Goal: Communication & Community: Answer question/provide support

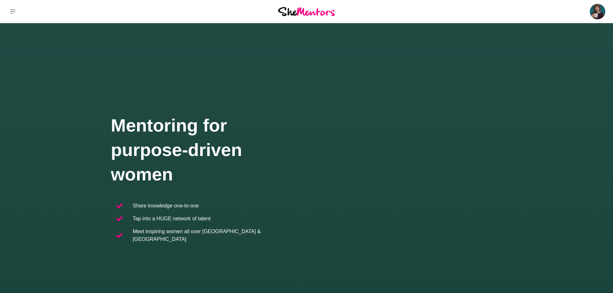
click at [0, 0] on p "Messages" at bounding box center [0, 0] width 0 height 0
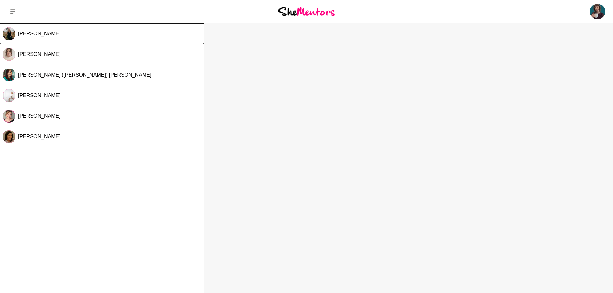
click at [64, 33] on div "[PERSON_NAME]" at bounding box center [109, 34] width 183 height 6
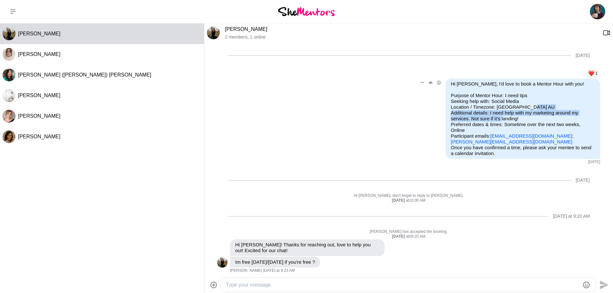
drag, startPoint x: 514, startPoint y: 118, endPoint x: 441, endPoint y: 113, distance: 73.2
click at [446, 113] on div "Hi Jess Smithies, I'd love to book a Mentor Hour with you! Purpose of Mentor Ho…" at bounding box center [523, 119] width 155 height 80
copy p "Additional details: I need help with my marketing around my services. Not sure …"
click at [246, 31] on link "[PERSON_NAME]" at bounding box center [246, 28] width 42 height 5
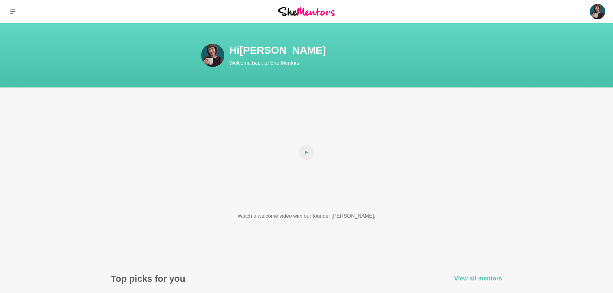
click at [593, 13] on img at bounding box center [597, 11] width 15 height 15
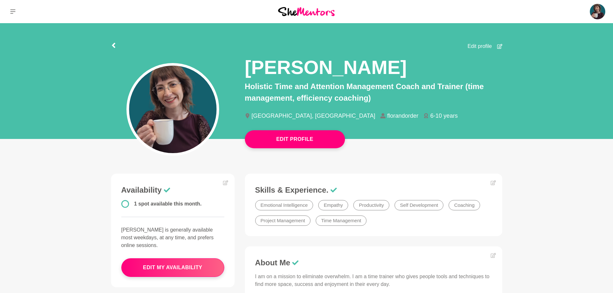
click at [0, 0] on link "Messages" at bounding box center [0, 0] width 0 height 0
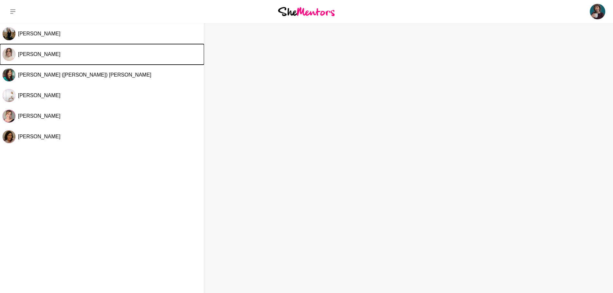
click at [37, 64] on button "[PERSON_NAME]" at bounding box center [102, 54] width 204 height 21
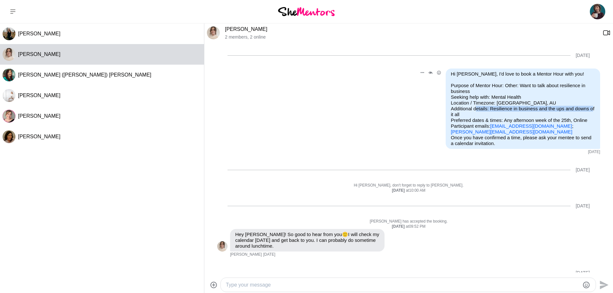
drag, startPoint x: 503, startPoint y: 113, endPoint x: 485, endPoint y: 109, distance: 18.4
click at [485, 109] on p "Purpose of Mentor Hour: Other: Want to talk about resilience in business Seekin…" at bounding box center [523, 109] width 144 height 52
copy p "Resilience in business and the ups and downs of it all"
